Goal: Task Accomplishment & Management: Use online tool/utility

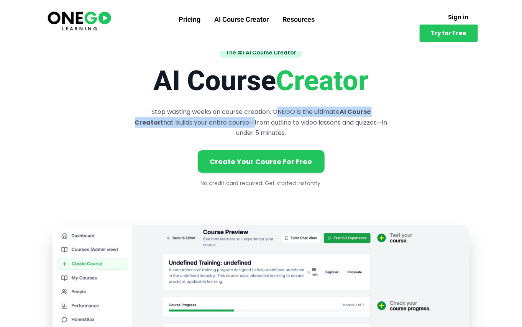
drag, startPoint x: 263, startPoint y: 111, endPoint x: 222, endPoint y: 123, distance: 43.3
click at [223, 123] on p "Stop wasting weeks on course creation. ONEGO is the ultimate AI Course Creator …" at bounding box center [261, 122] width 258 height 31
copy p "ONEGO is the ultimate AI Course Creator that builds your entire course"
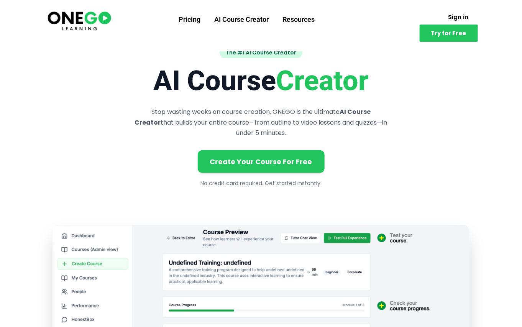
click at [383, 143] on div "Create Your Course For Free" at bounding box center [261, 155] width 417 height 35
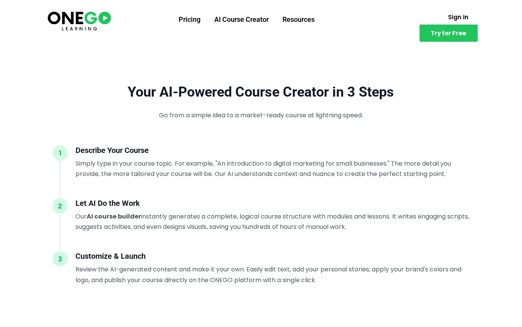
scroll to position [629, 0]
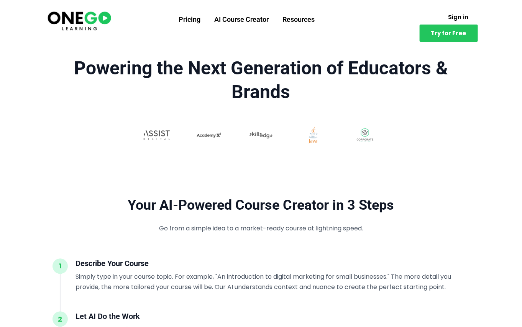
scroll to position [503, 0]
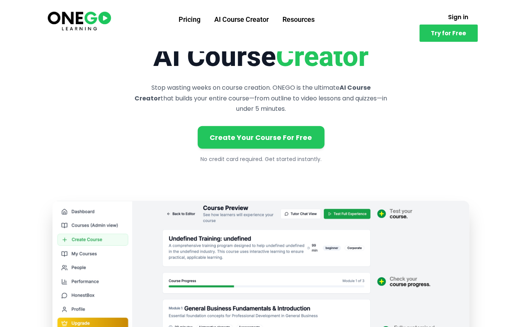
scroll to position [0, 0]
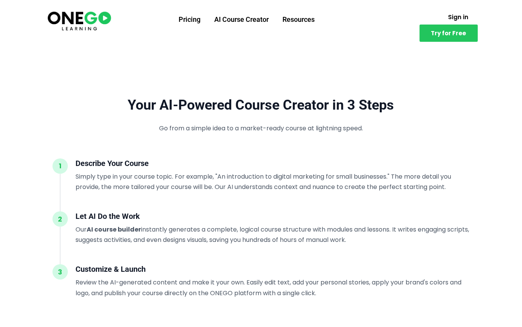
scroll to position [629, 0]
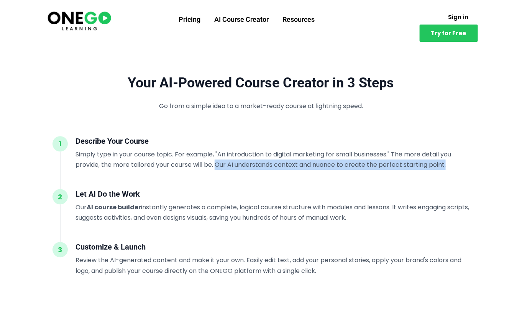
drag, startPoint x: 218, startPoint y: 164, endPoint x: 448, endPoint y: 168, distance: 230.1
click at [448, 168] on p "Simply type in your course topic. For example, "An introduction to digital mark…" at bounding box center [273, 159] width 394 height 21
copy p "Our AI understands context and nuance to create the perfect starting point."
